Goal: Check status: Check status

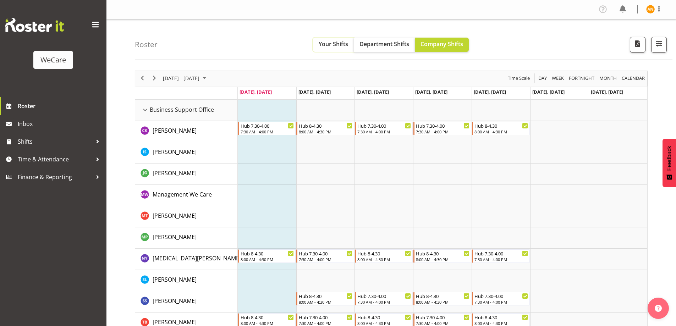
click at [330, 44] on span "Your Shifts" at bounding box center [333, 44] width 29 height 8
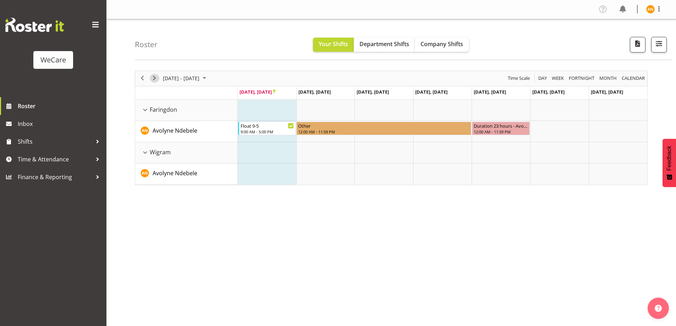
click at [155, 81] on span "Next" at bounding box center [154, 78] width 9 height 9
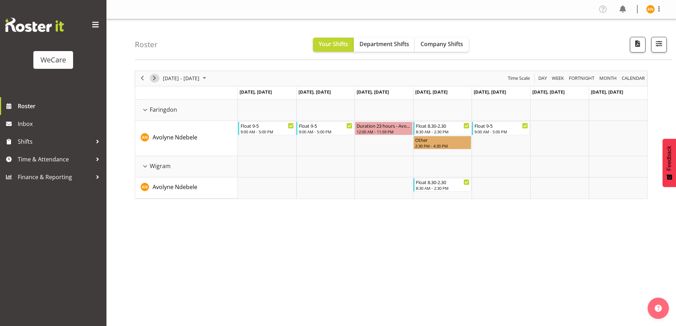
click at [155, 81] on span "Next" at bounding box center [154, 78] width 9 height 9
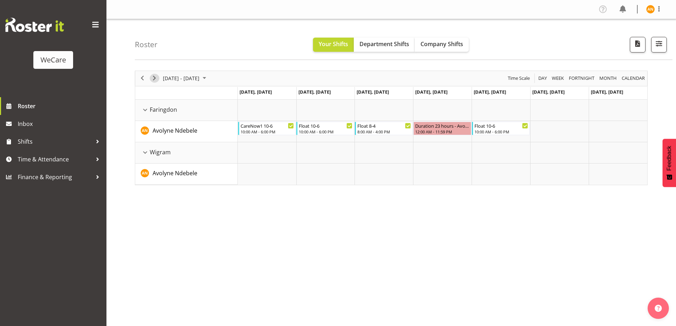
click at [154, 79] on span "Next" at bounding box center [154, 78] width 9 height 9
click at [155, 75] on span "Next" at bounding box center [154, 78] width 9 height 9
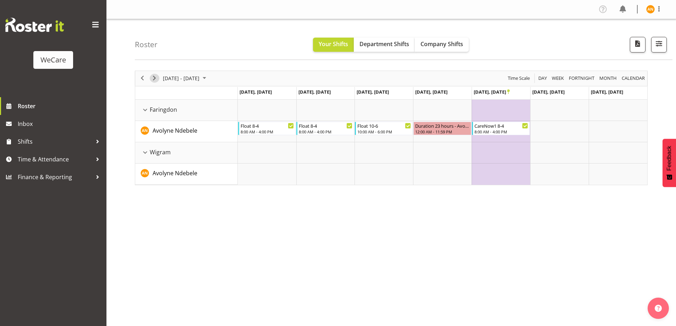
click at [155, 75] on span "Next" at bounding box center [154, 78] width 9 height 9
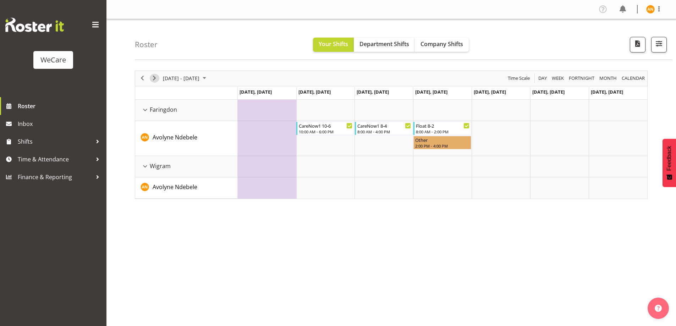
click at [155, 75] on span "Next" at bounding box center [154, 78] width 9 height 9
